Goal: Task Accomplishment & Management: Manage account settings

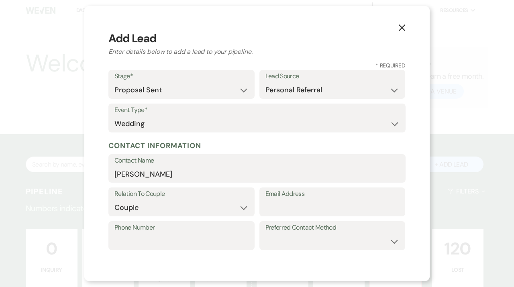
select select "5"
select select "6"
select select "12"
select select "1"
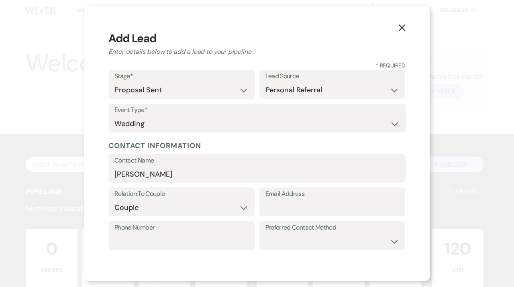
select select "1"
select select "702"
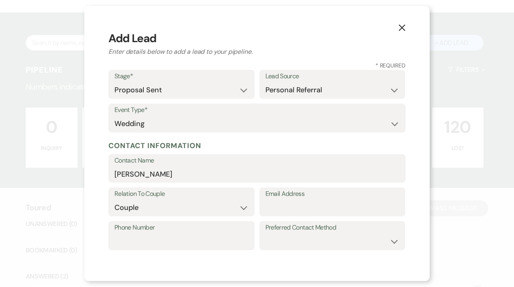
scroll to position [250, 0]
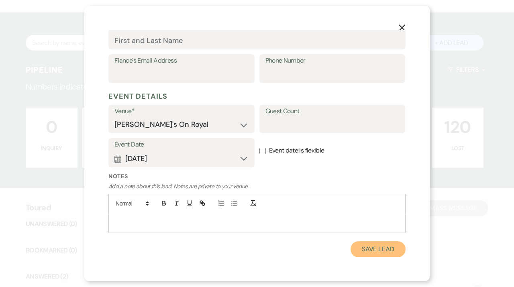
click at [374, 254] on button "Save Lead" at bounding box center [378, 249] width 55 height 16
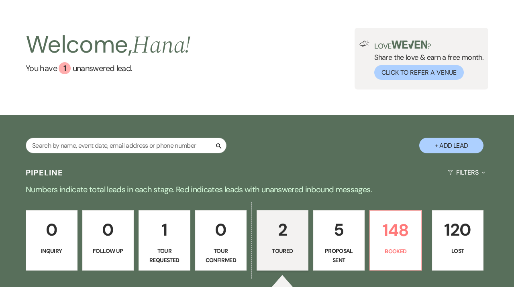
scroll to position [0, 0]
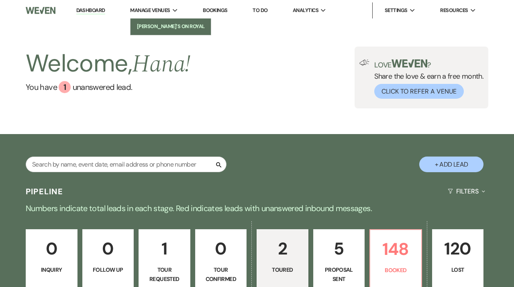
click at [149, 24] on li "[PERSON_NAME]'s On Royal" at bounding box center [171, 26] width 72 height 8
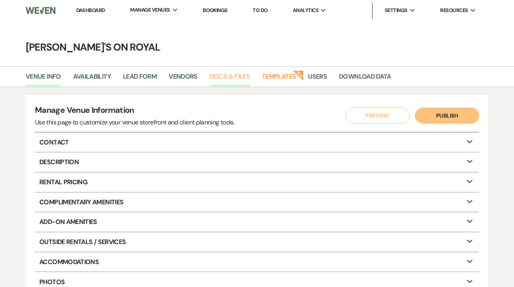
click at [228, 75] on link "Docs & Files" at bounding box center [230, 78] width 40 height 15
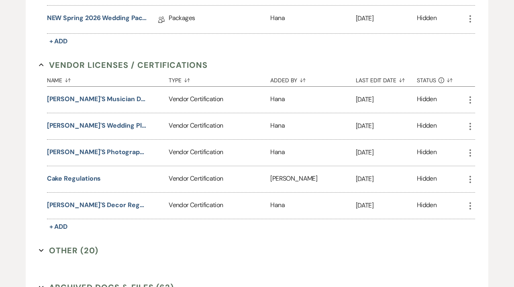
scroll to position [1320, 0]
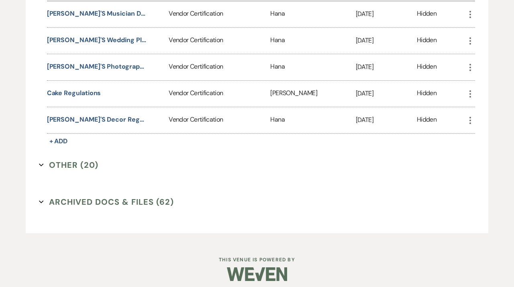
click at [73, 161] on button "Other (20) Expand" at bounding box center [68, 165] width 59 height 12
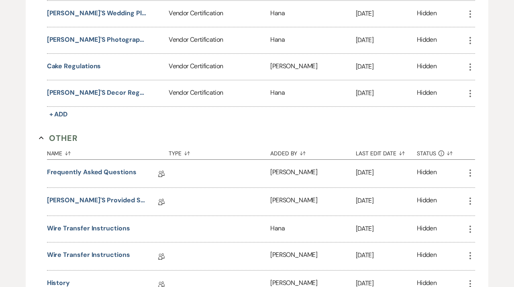
scroll to position [1353, 0]
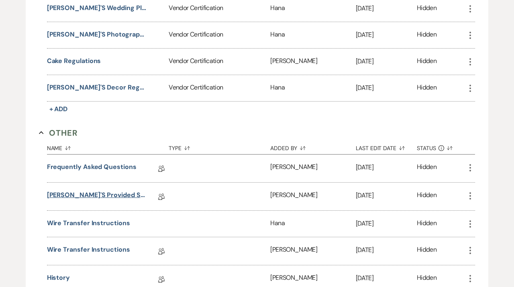
click at [108, 190] on link "[PERSON_NAME]'s Provided Second Lines" at bounding box center [97, 196] width 100 height 12
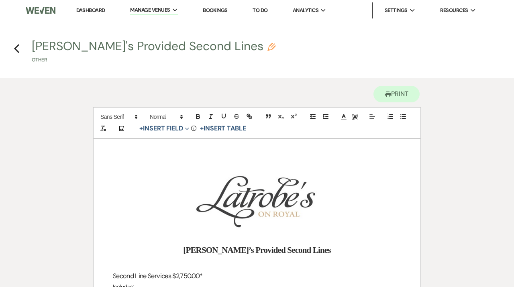
click at [92, 6] on li "Dashboard" at bounding box center [90, 10] width 37 height 16
click at [94, 10] on link "Dashboard" at bounding box center [90, 10] width 29 height 7
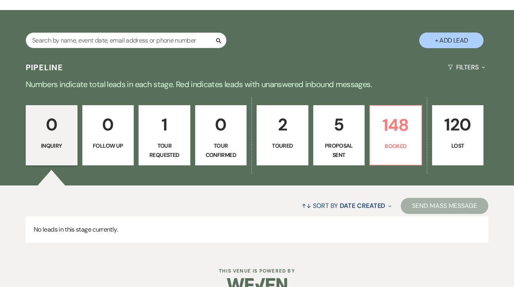
scroll to position [141, 0]
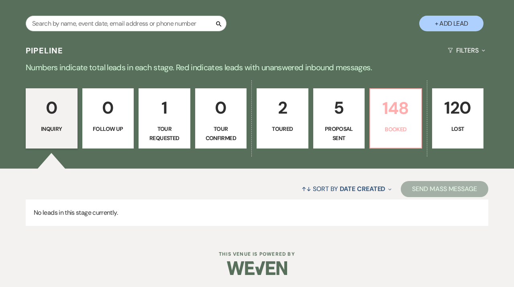
click at [384, 112] on p "148" at bounding box center [395, 108] width 41 height 27
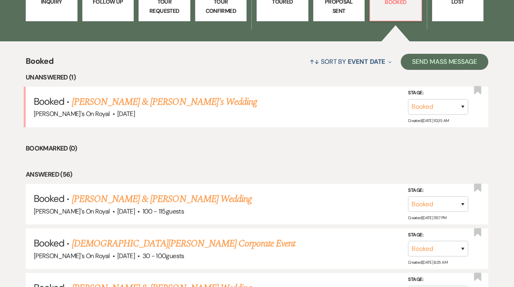
scroll to position [269, 0]
click at [210, 106] on link "[PERSON_NAME] & [PERSON_NAME]'s Wedding" at bounding box center [165, 101] width 186 height 14
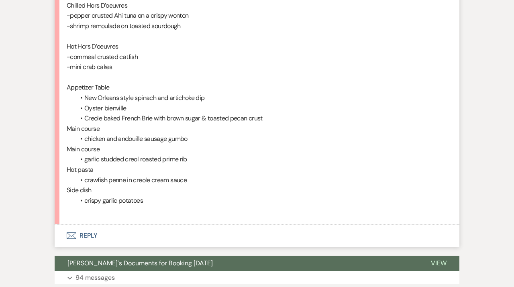
scroll to position [2907, 0]
